Goal: Task Accomplishment & Management: Manage account settings

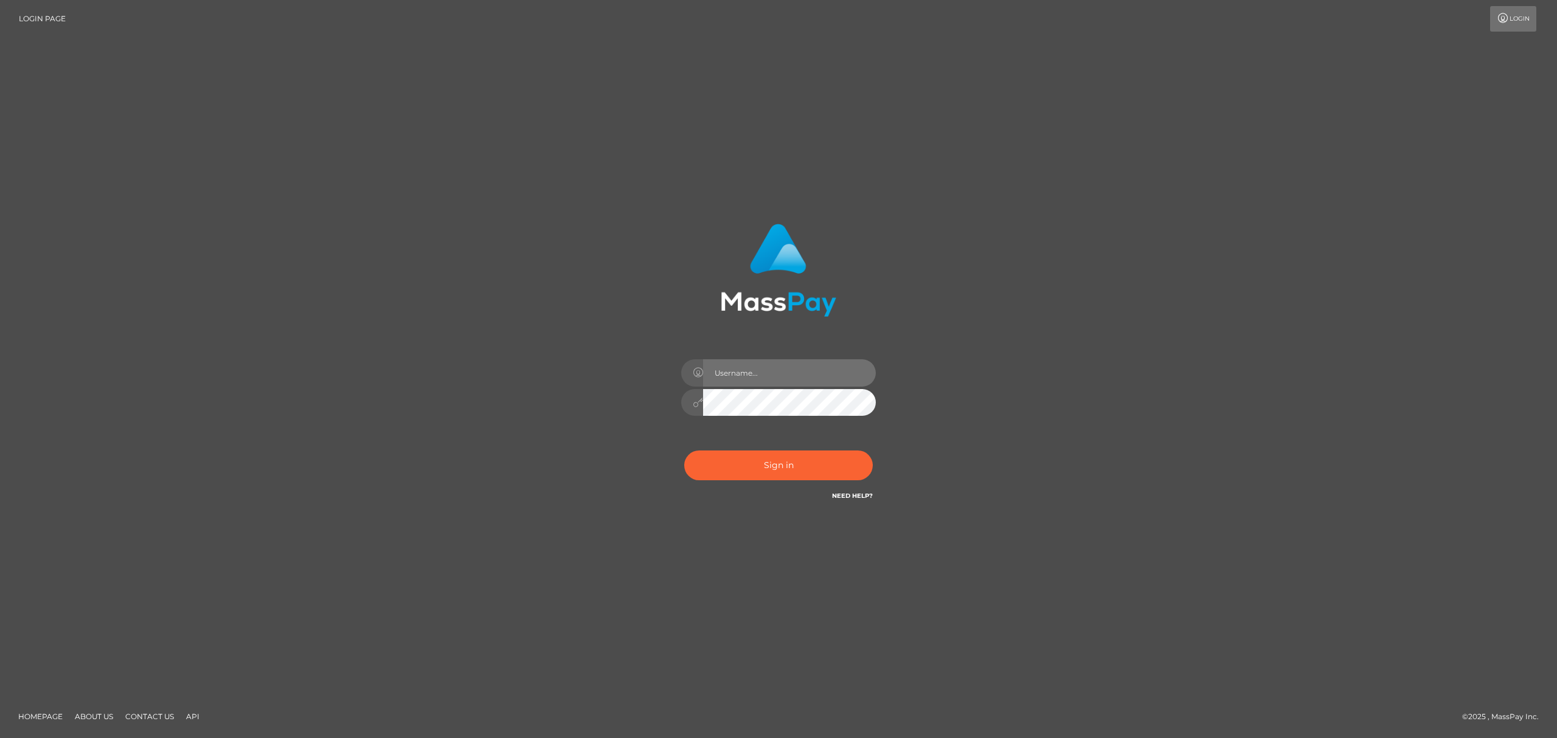
click at [769, 368] on input "text" at bounding box center [789, 372] width 173 height 27
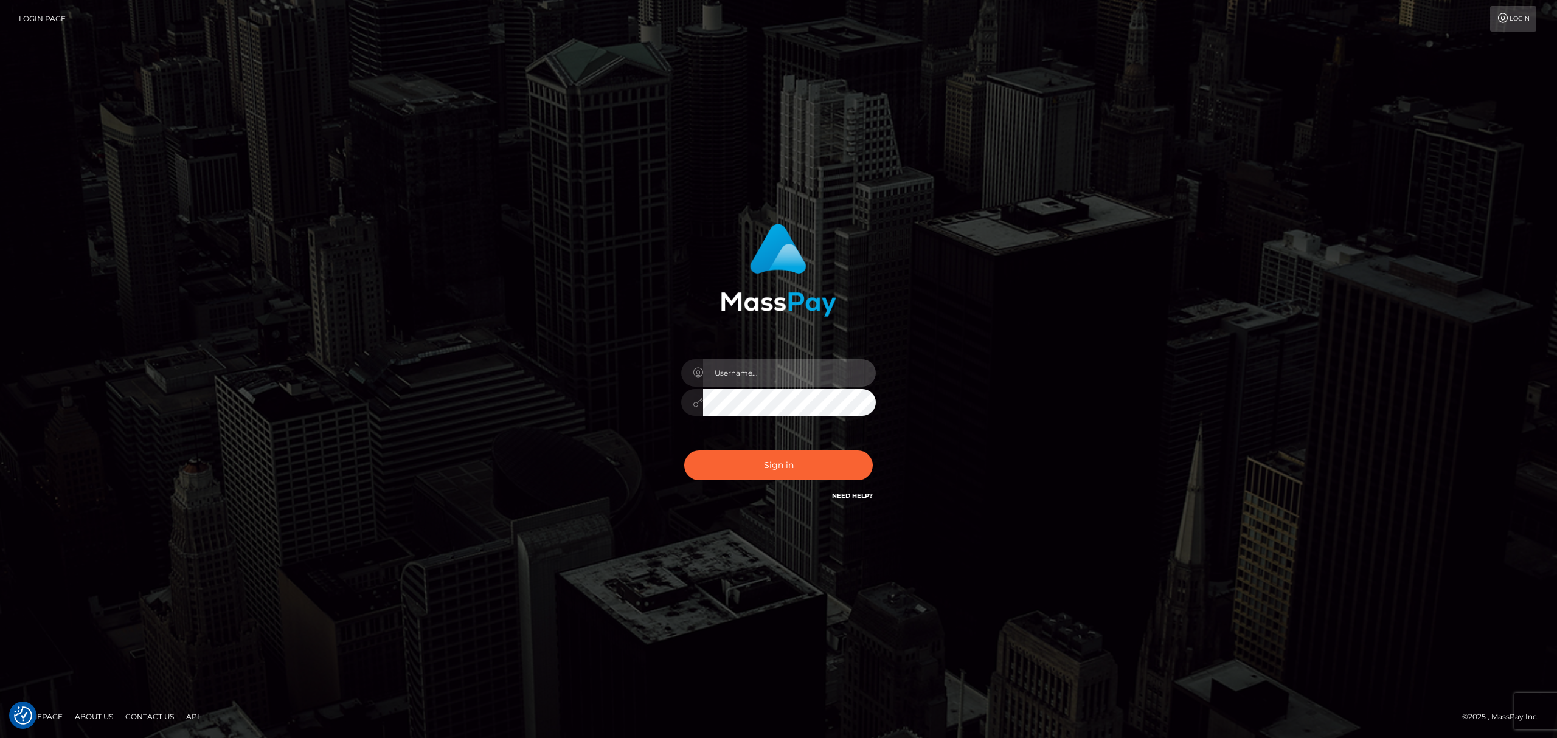
type input "[PERSON_NAME]"
click at [738, 468] on button "Sign in" at bounding box center [778, 466] width 188 height 30
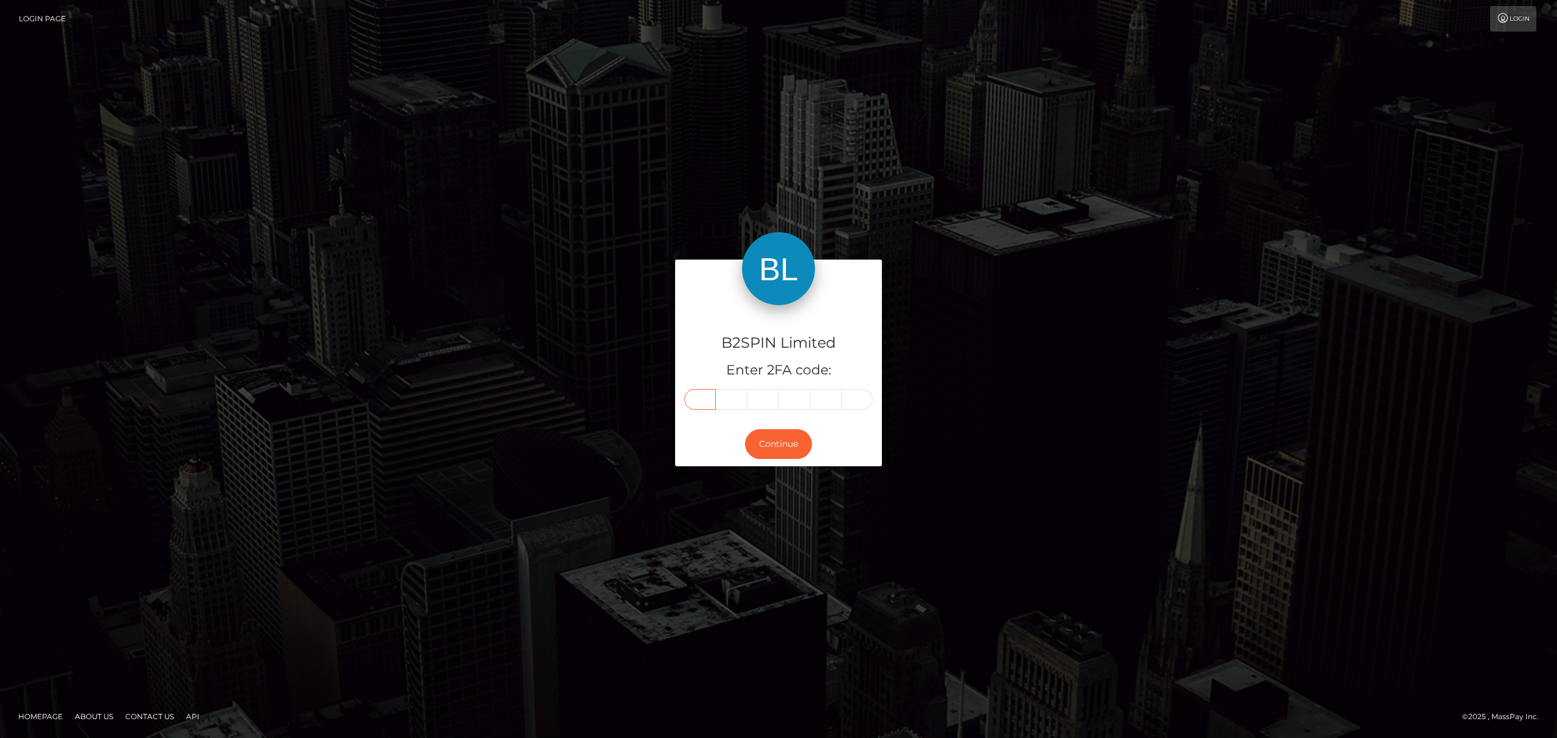
click at [699, 407] on input "text" at bounding box center [700, 399] width 32 height 21
paste input "1"
type input "1"
type input "8"
type input "7"
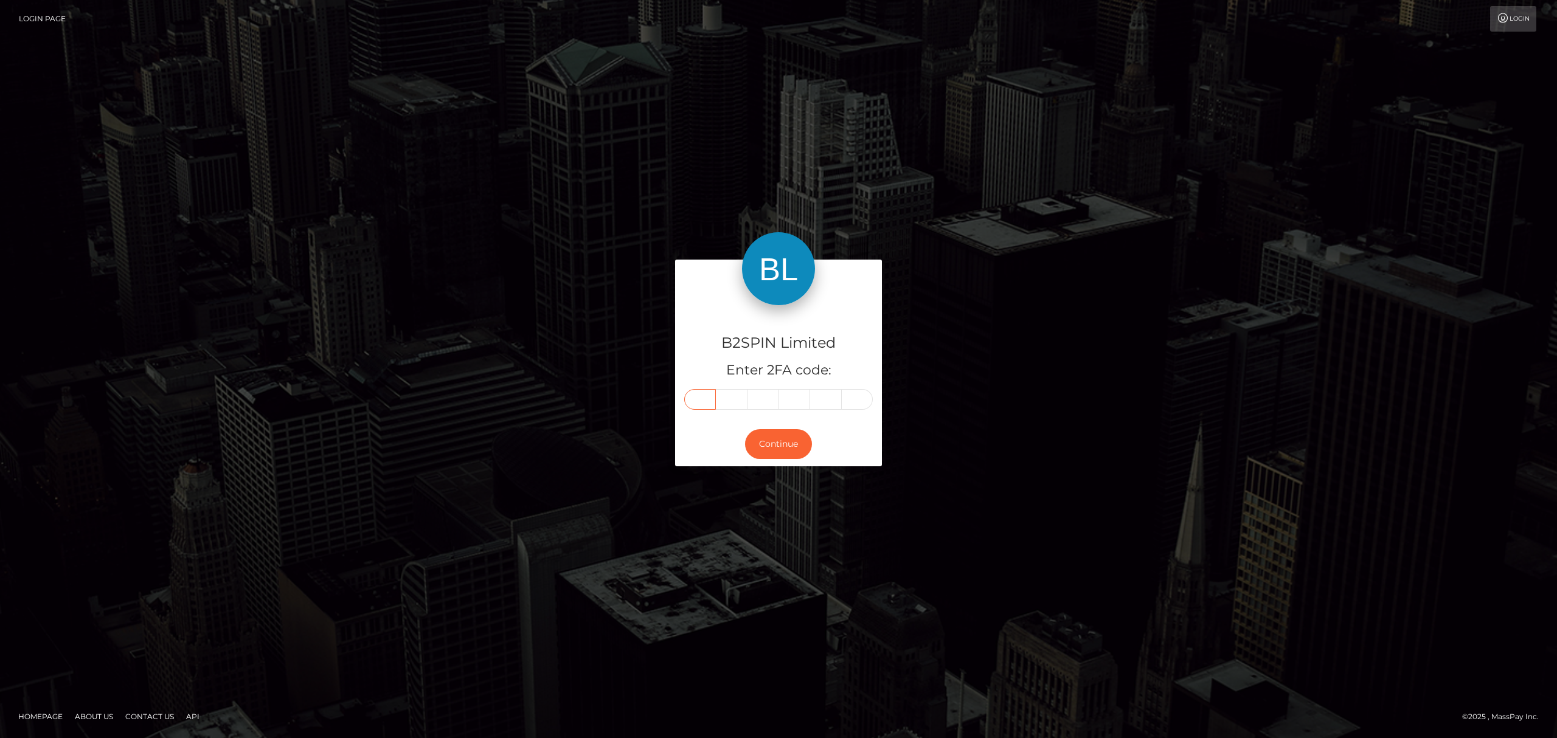
type input "5"
type input "2"
click at [777, 443] on button "Continue" at bounding box center [778, 444] width 67 height 30
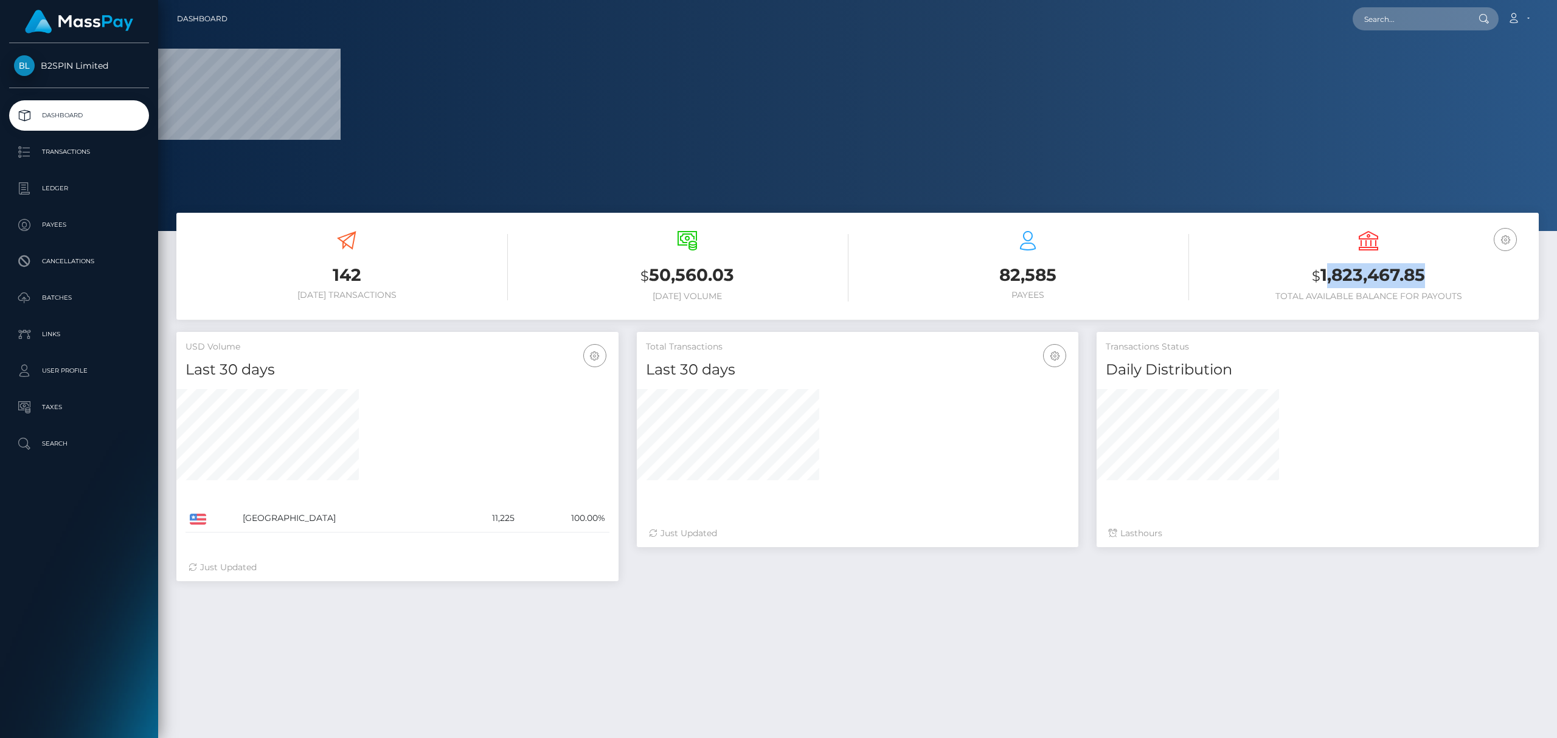
drag, startPoint x: 1433, startPoint y: 280, endPoint x: 1319, endPoint y: 270, distance: 114.1
click at [1319, 270] on h3 "$ 1,823,467.85" at bounding box center [1368, 275] width 322 height 25
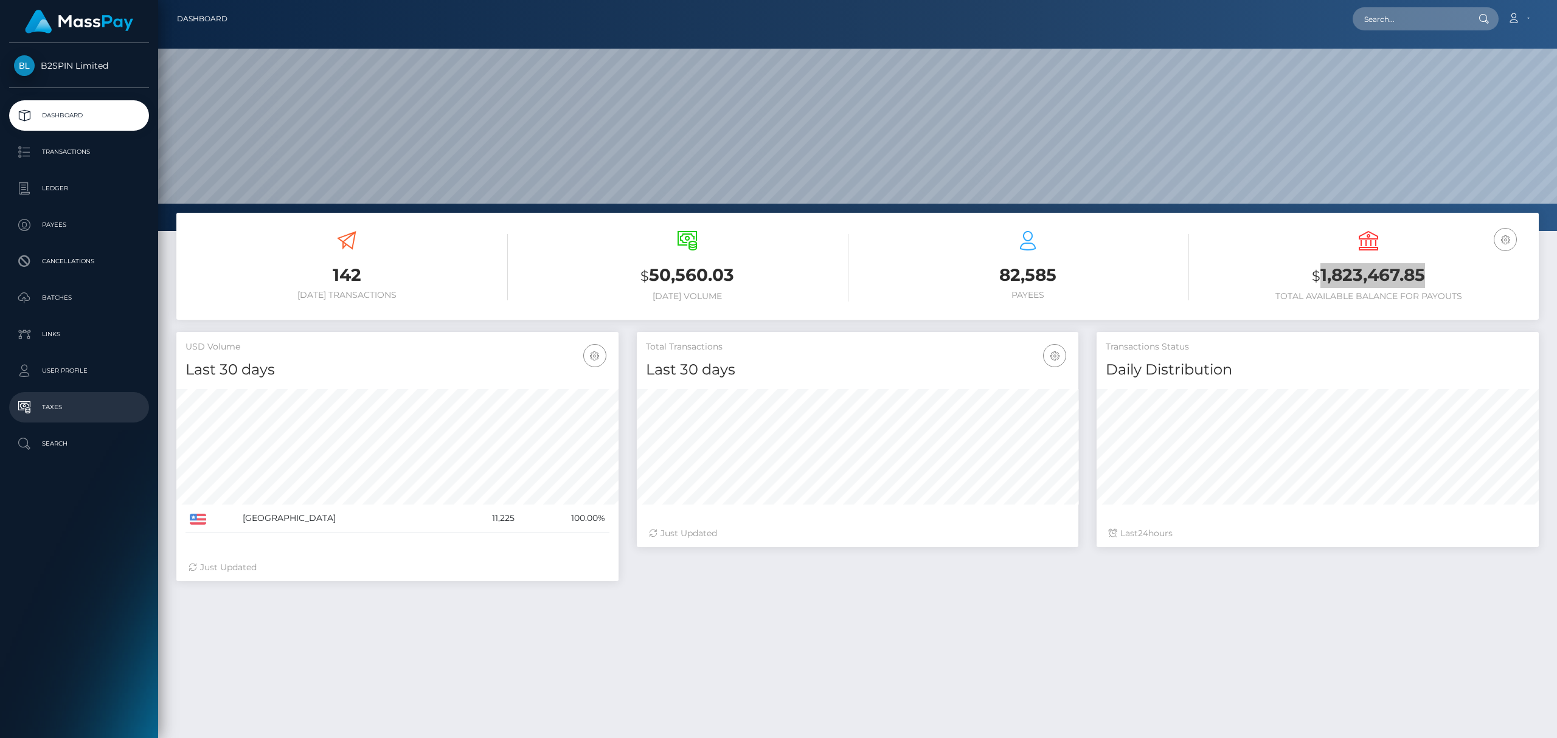
scroll to position [231, 1399]
